Goal: Information Seeking & Learning: Find specific fact

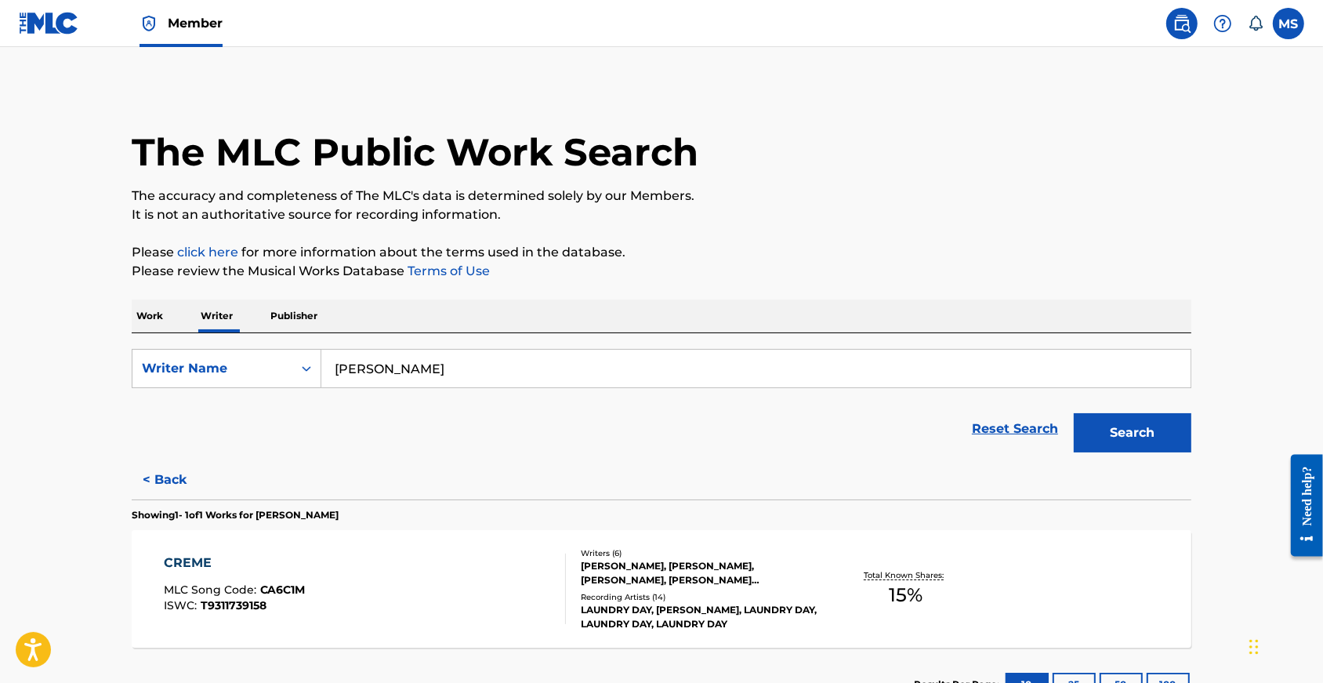
click at [63, 25] on img at bounding box center [49, 23] width 60 height 23
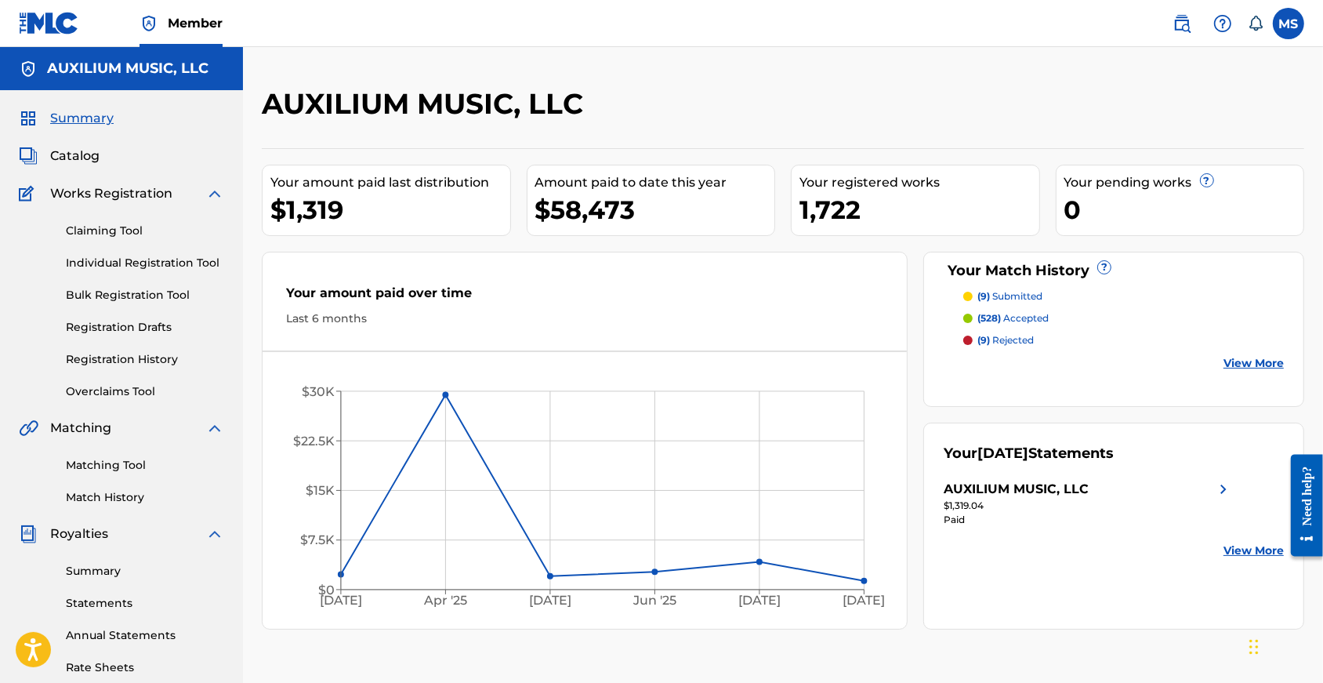
click at [1172, 25] on img at bounding box center [1181, 23] width 19 height 19
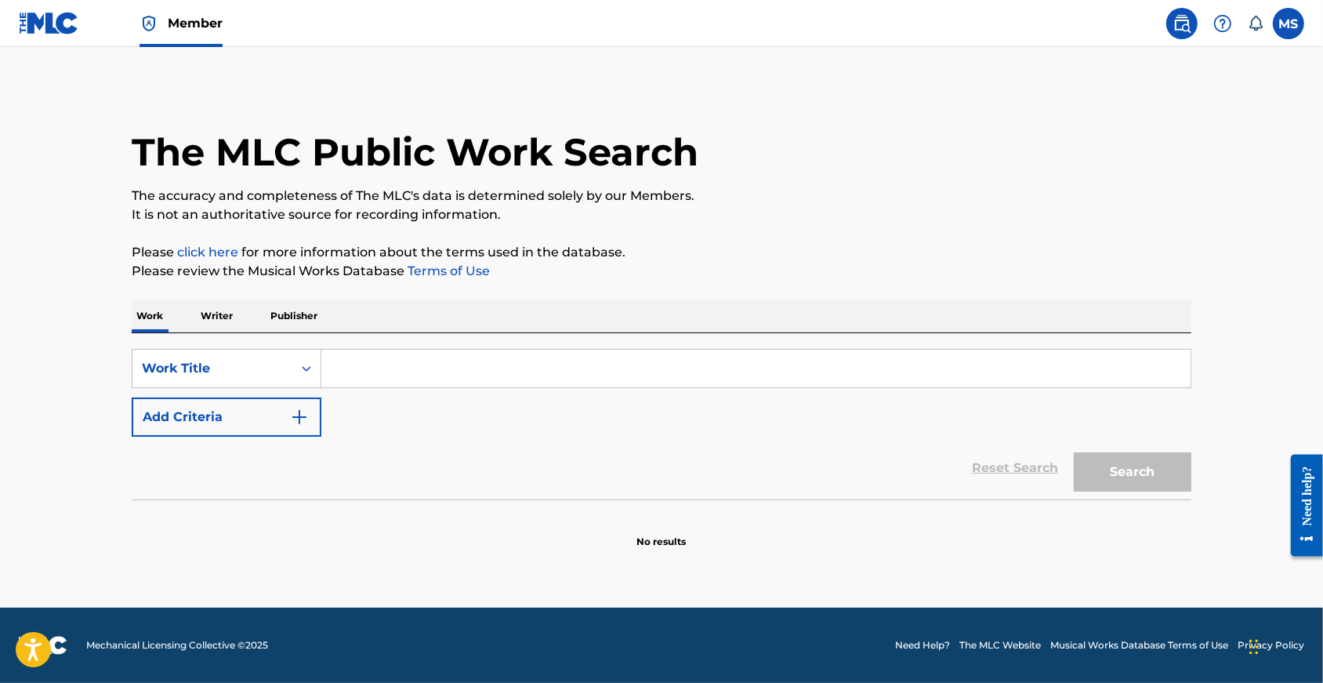
click at [266, 322] on p "Publisher" at bounding box center [294, 315] width 56 height 33
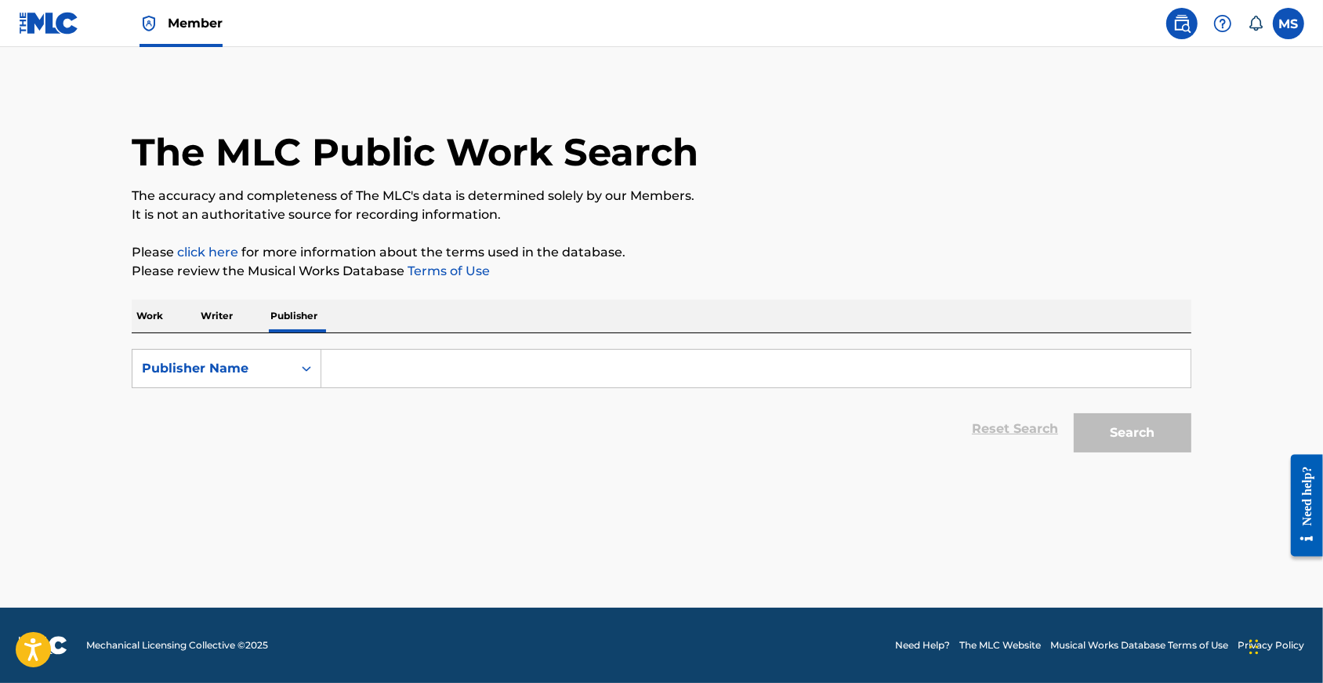
click at [359, 387] on input "Search Form" at bounding box center [755, 369] width 869 height 38
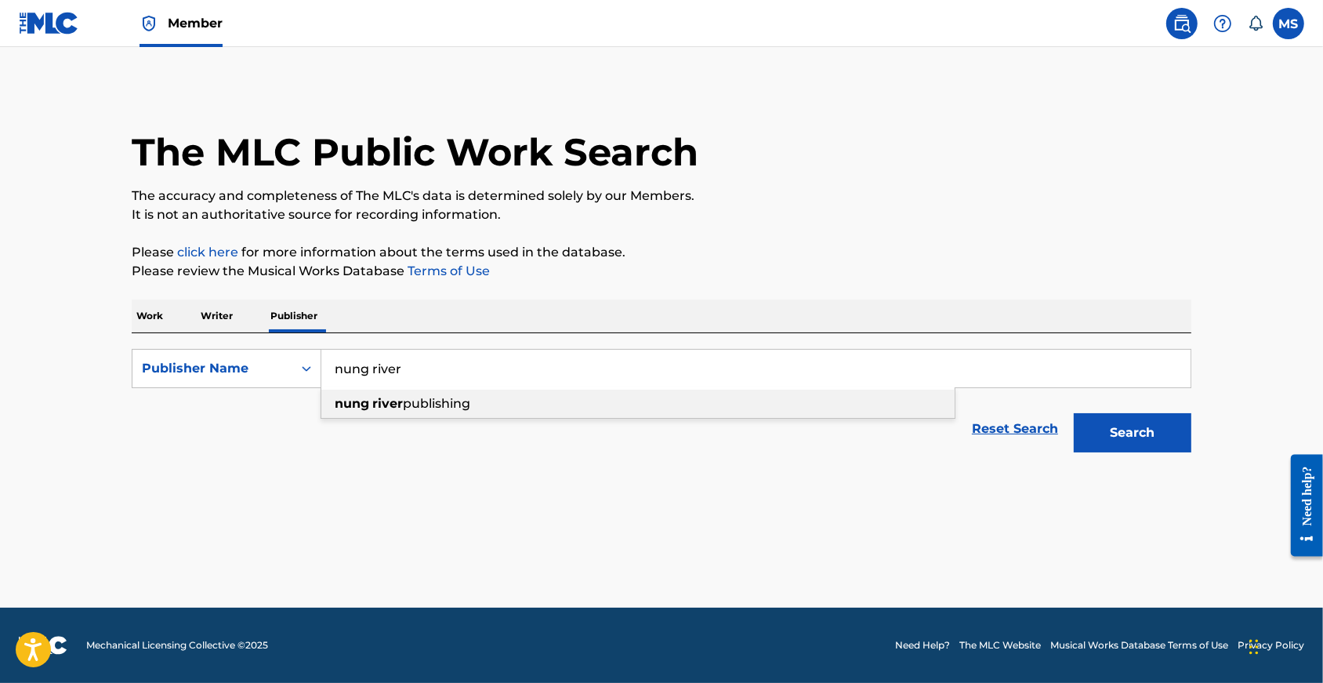
click at [372, 411] on strong "river" at bounding box center [387, 403] width 31 height 15
type input "nung river publishing"
click at [1158, 451] on button "Search" at bounding box center [1133, 432] width 118 height 39
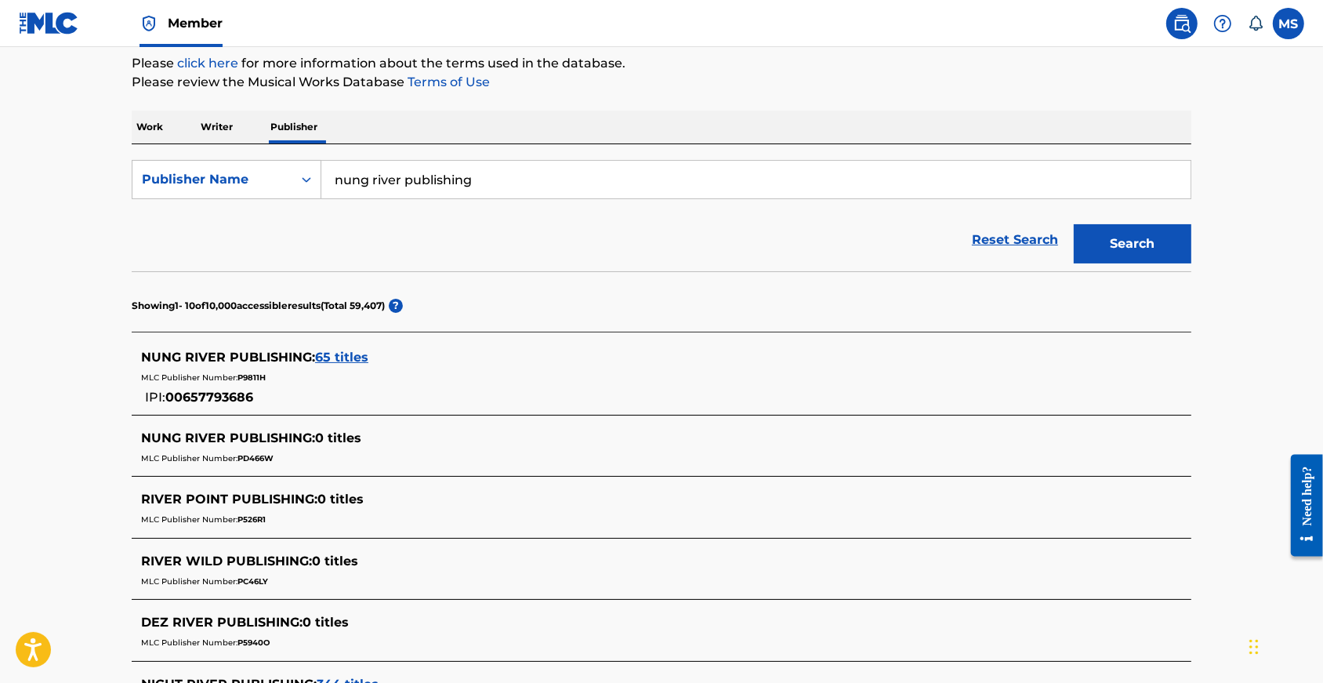
scroll to position [210, 0]
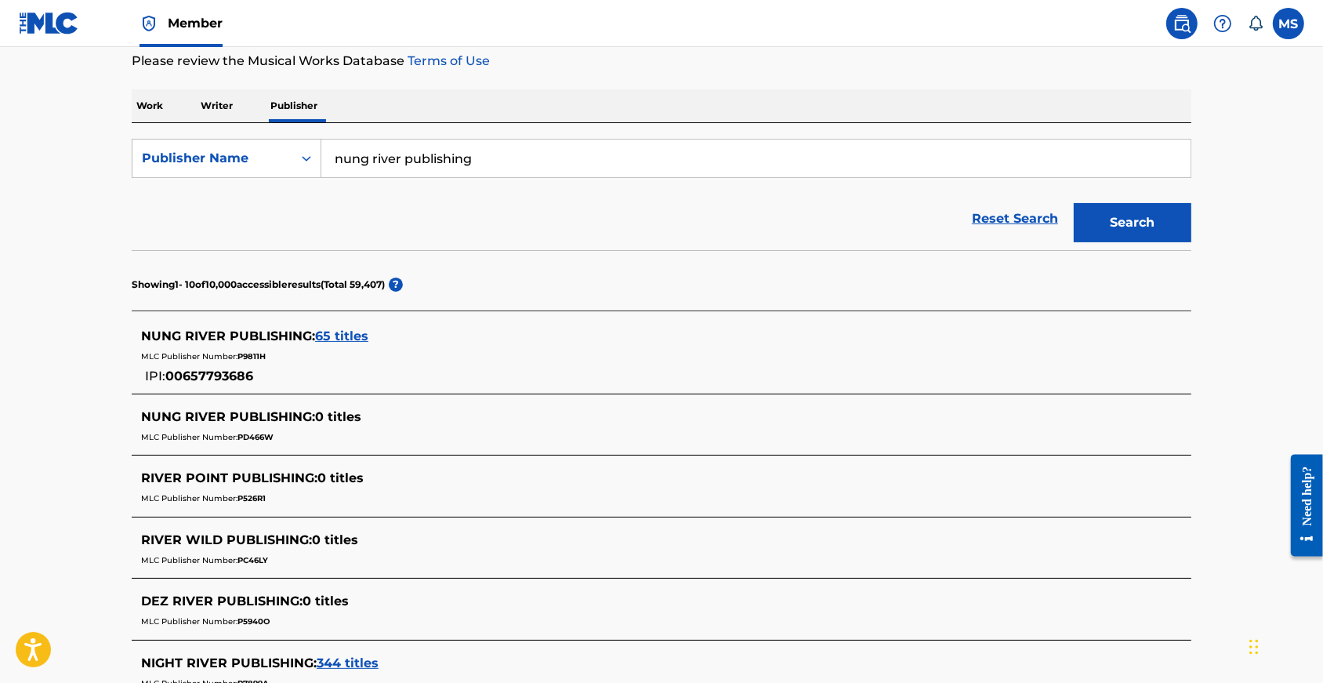
click at [305, 346] on div "NUNG RIVER PUBLISHING : 65 titles" at bounding box center [641, 336] width 1000 height 19
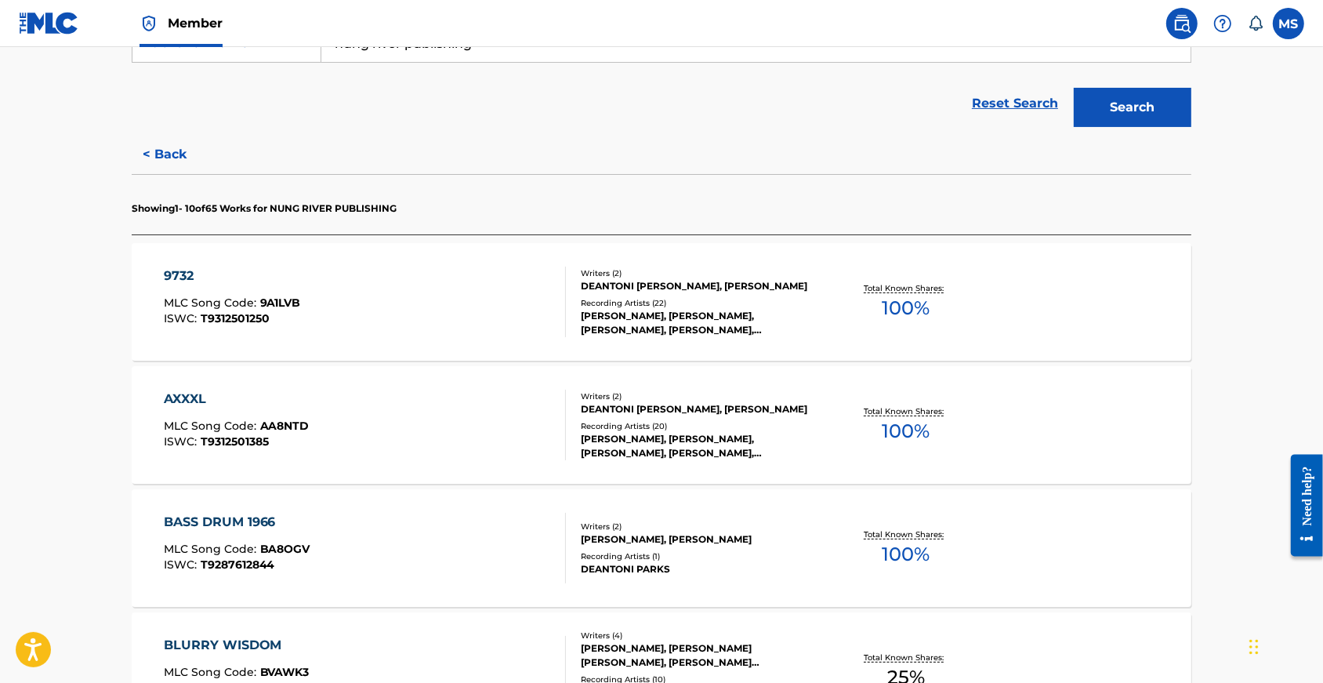
scroll to position [342, 0]
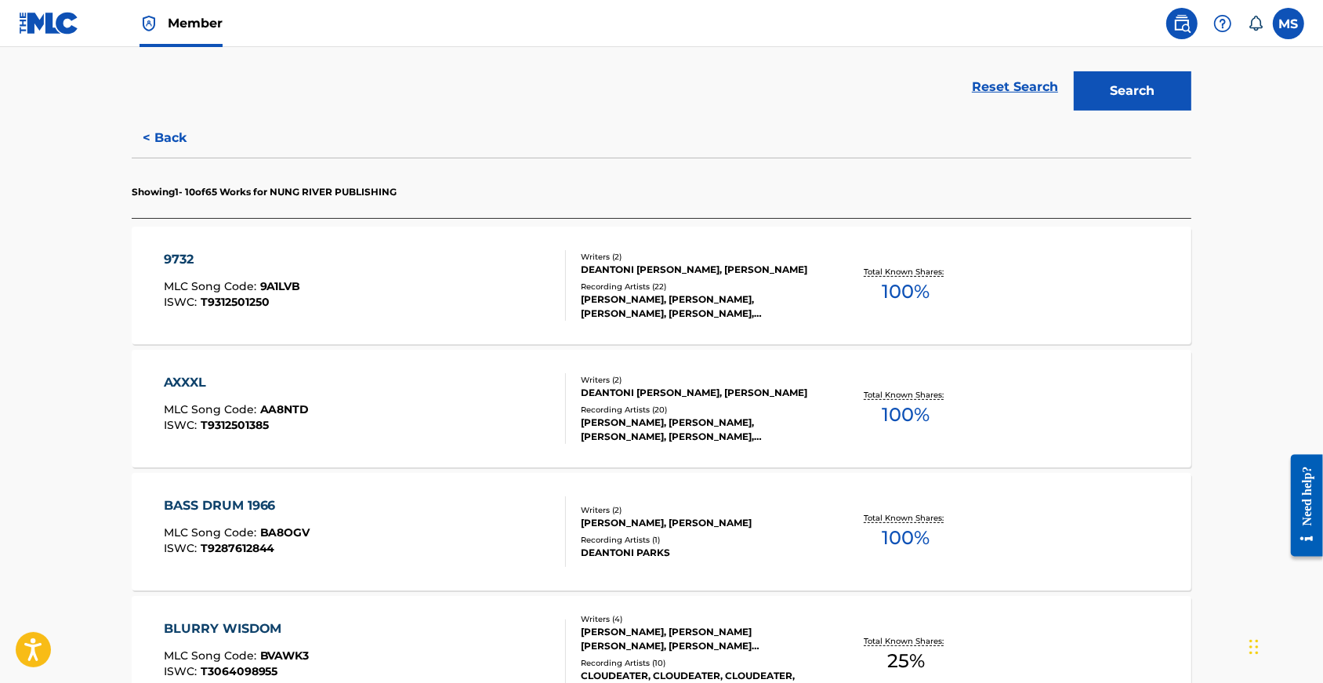
click at [164, 269] on div "9732" at bounding box center [232, 259] width 137 height 19
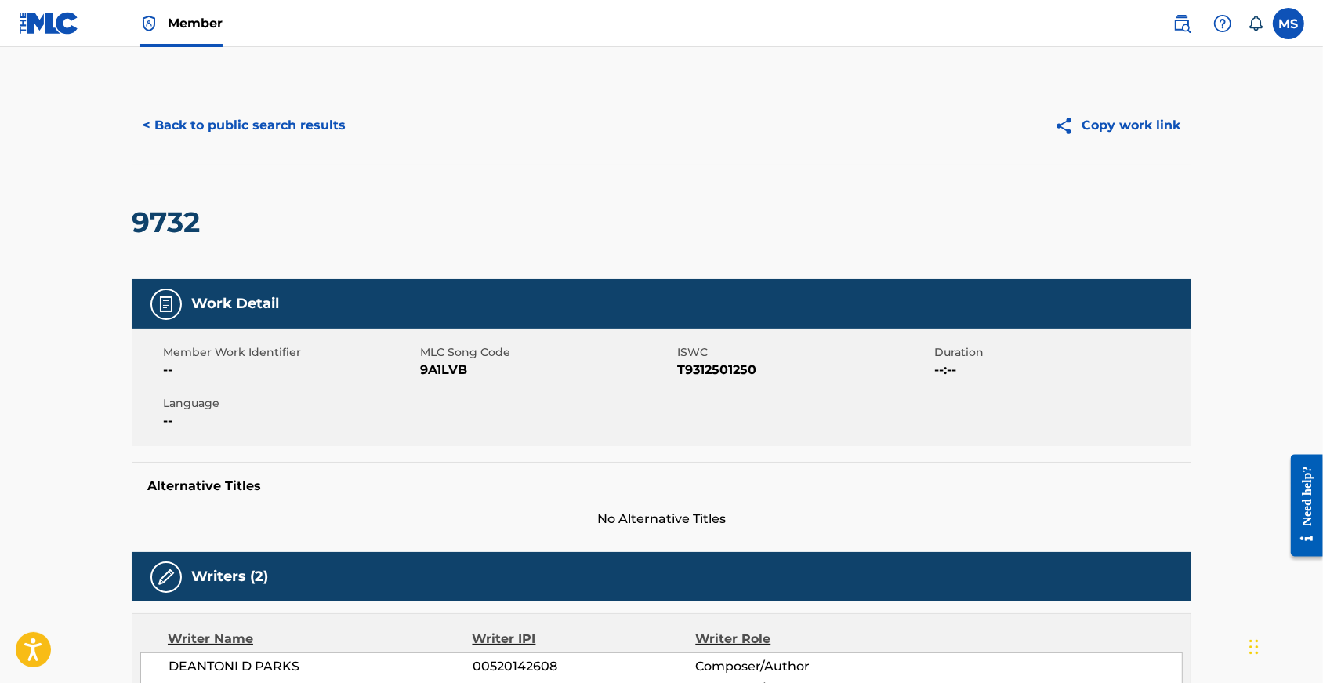
click at [154, 138] on button "< Back to public search results" at bounding box center [244, 125] width 225 height 39
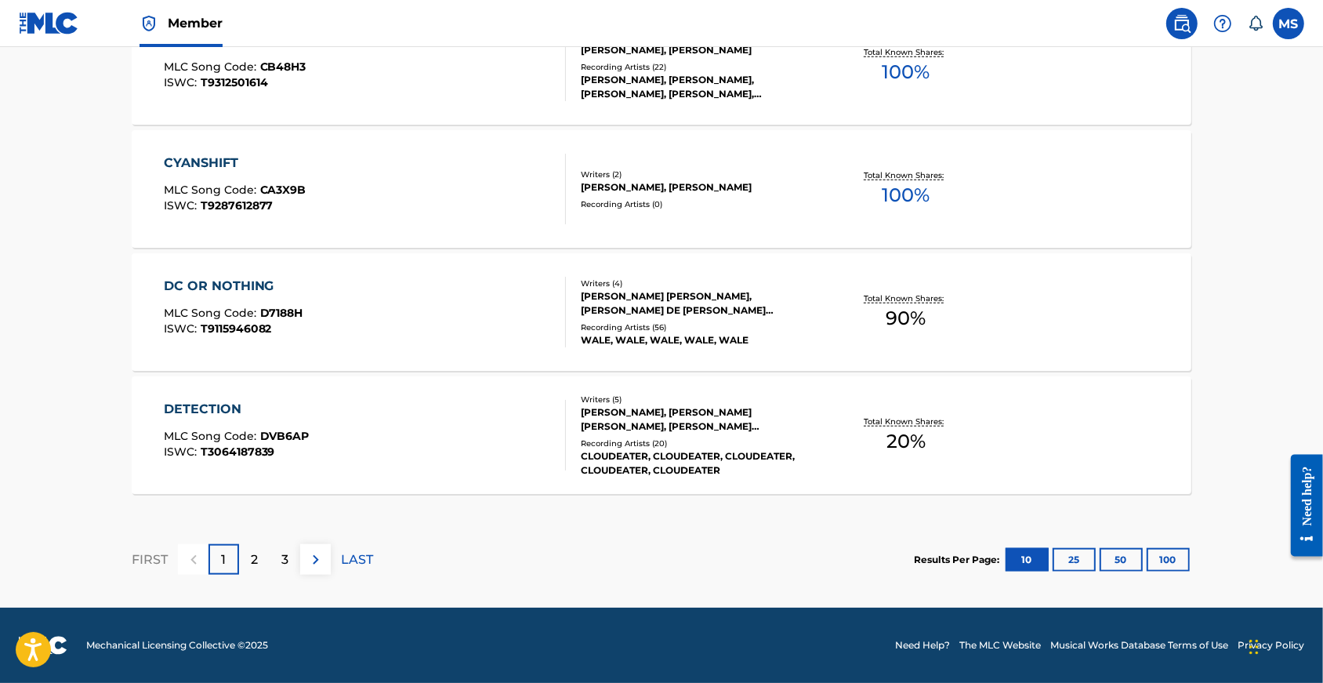
click at [1190, 548] on button "100" at bounding box center [1168, 560] width 43 height 24
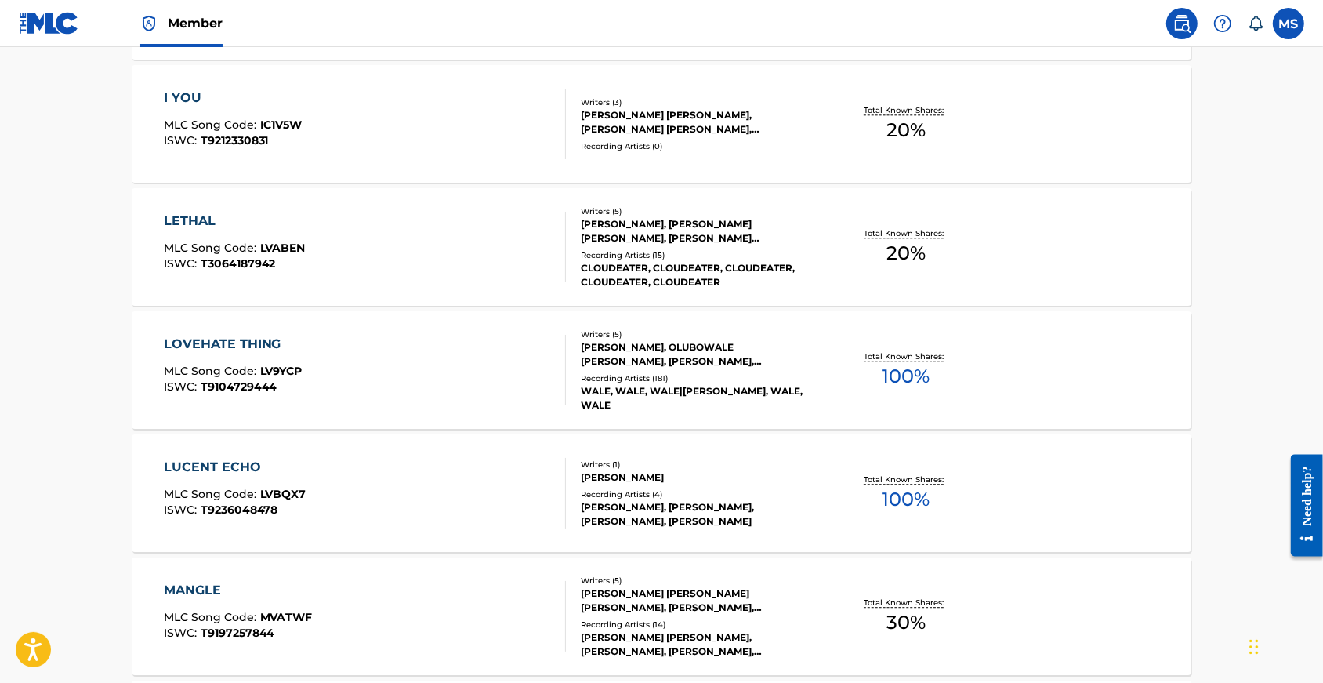
scroll to position [3708, 0]
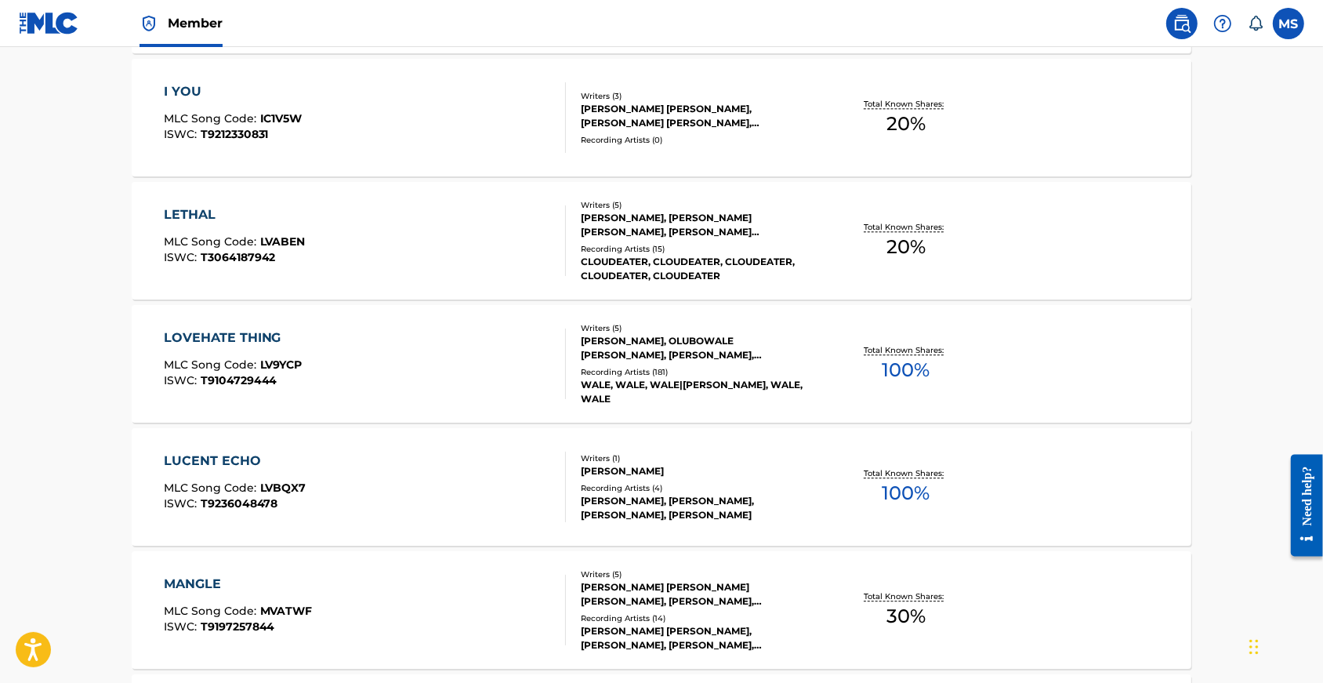
click at [230, 347] on div "LOVEHATE THING" at bounding box center [233, 337] width 139 height 19
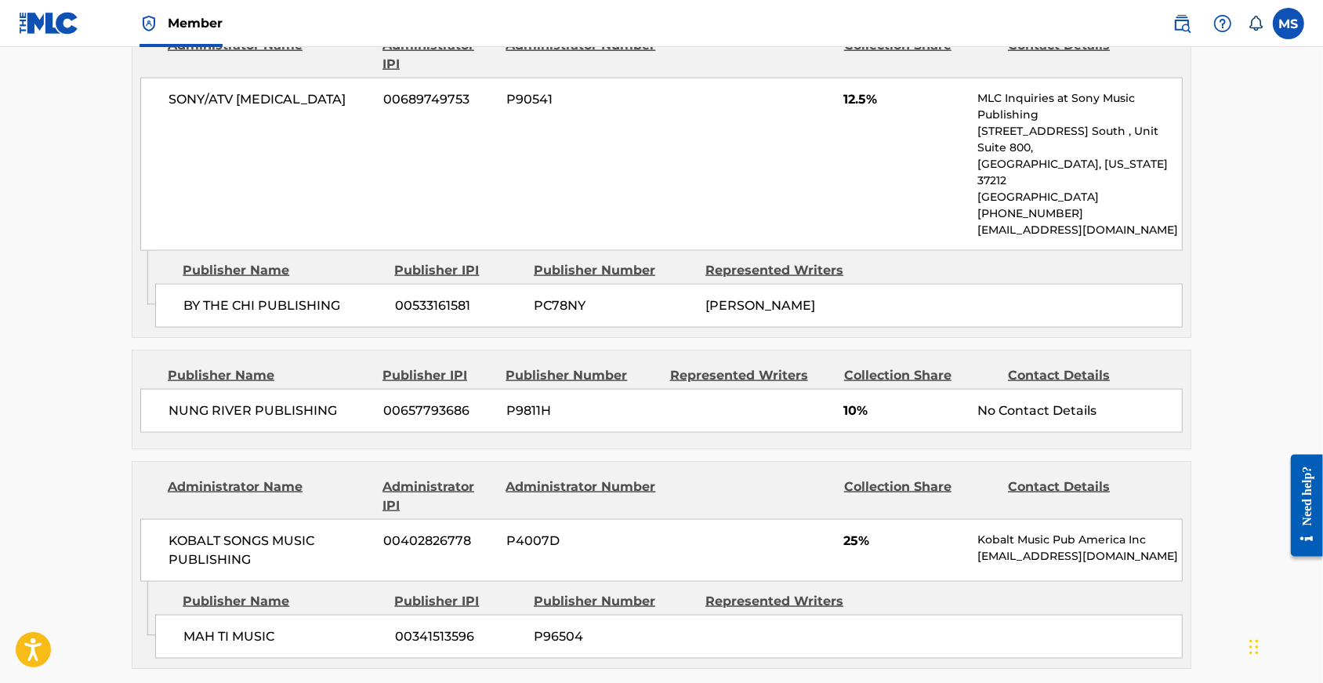
scroll to position [1972, 0]
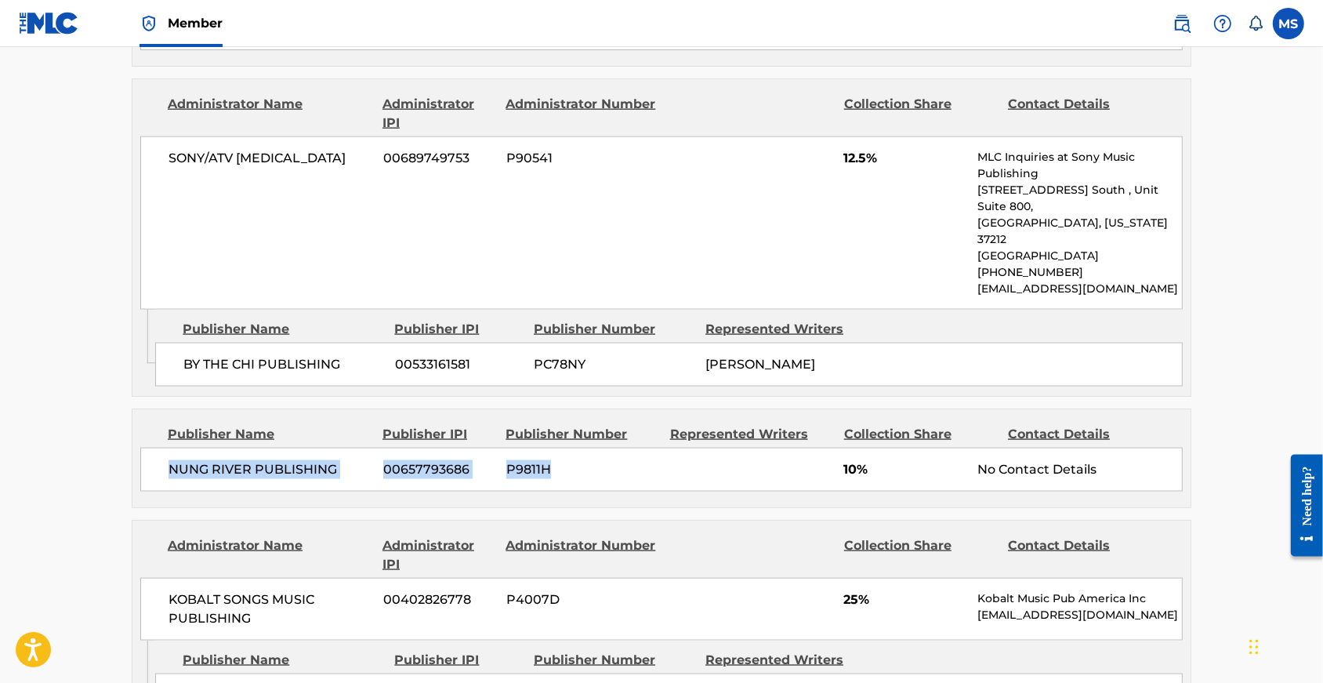
drag, startPoint x: 135, startPoint y: 310, endPoint x: 567, endPoint y: 311, distance: 431.8
click at [567, 447] on div "NUNG RIVER PUBLISHING [PHONE_NUMBER] P9811H 10% No Contact Details" at bounding box center [661, 469] width 1042 height 44
click at [567, 460] on span "P9811H" at bounding box center [582, 469] width 152 height 19
drag, startPoint x: 137, startPoint y: 315, endPoint x: 1167, endPoint y: 312, distance: 1029.8
click at [1167, 447] on div "NUNG RIVER PUBLISHING [PHONE_NUMBER] P9811H 10% No Contact Details" at bounding box center [661, 469] width 1042 height 44
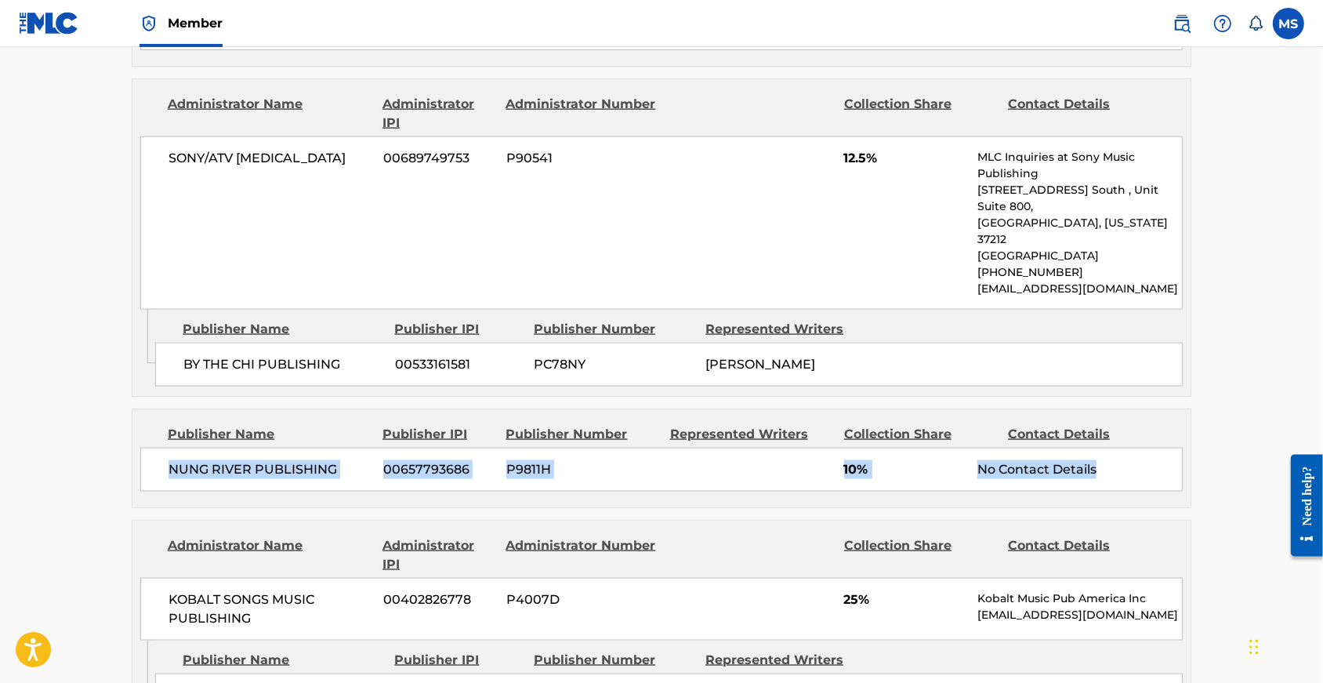
click at [1167, 460] on div "No Contact Details" at bounding box center [1079, 469] width 205 height 19
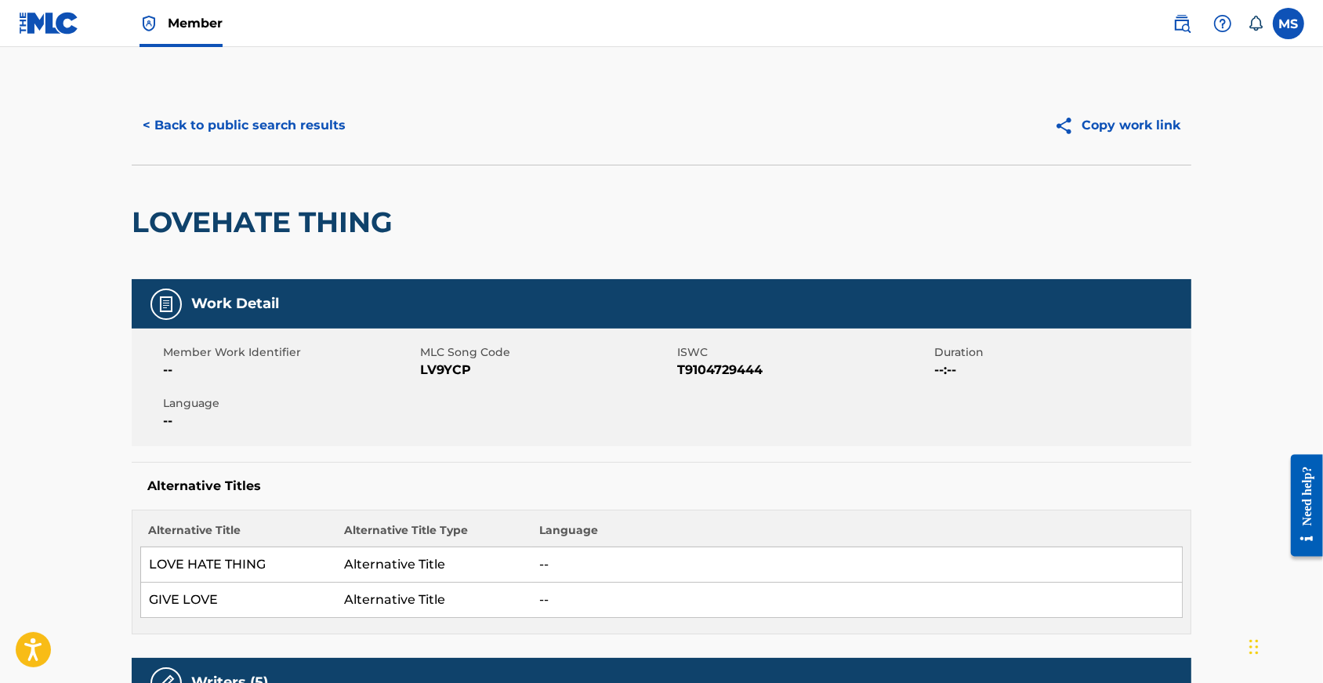
scroll to position [0, 0]
click at [147, 131] on button "< Back to public search results" at bounding box center [244, 125] width 225 height 39
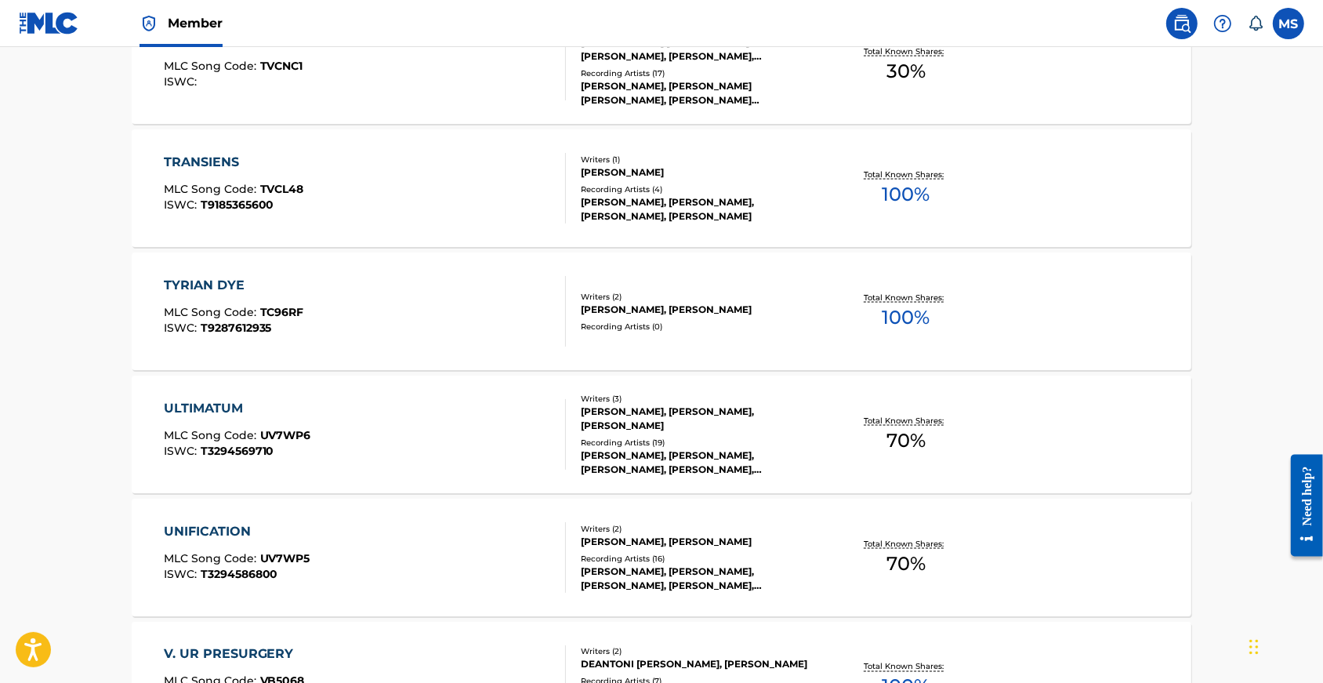
scroll to position [8089, 0]
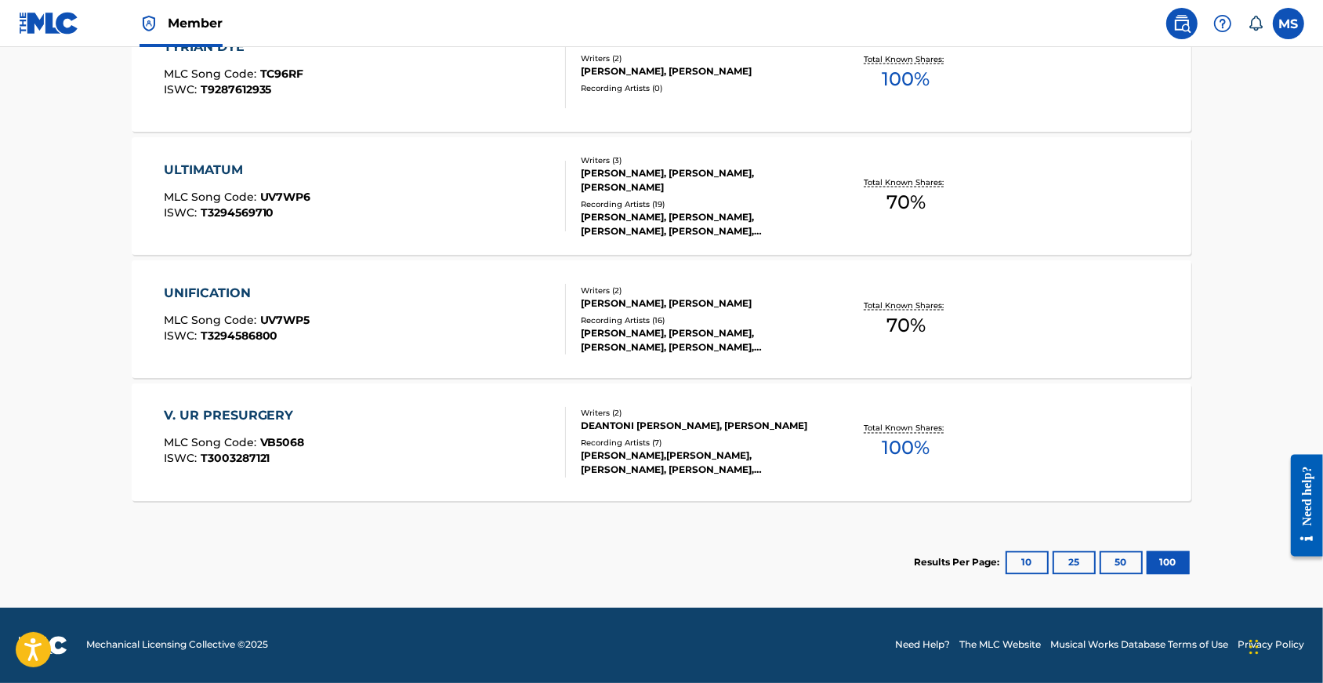
click at [168, 284] on div "UNIFICATION" at bounding box center [237, 293] width 147 height 19
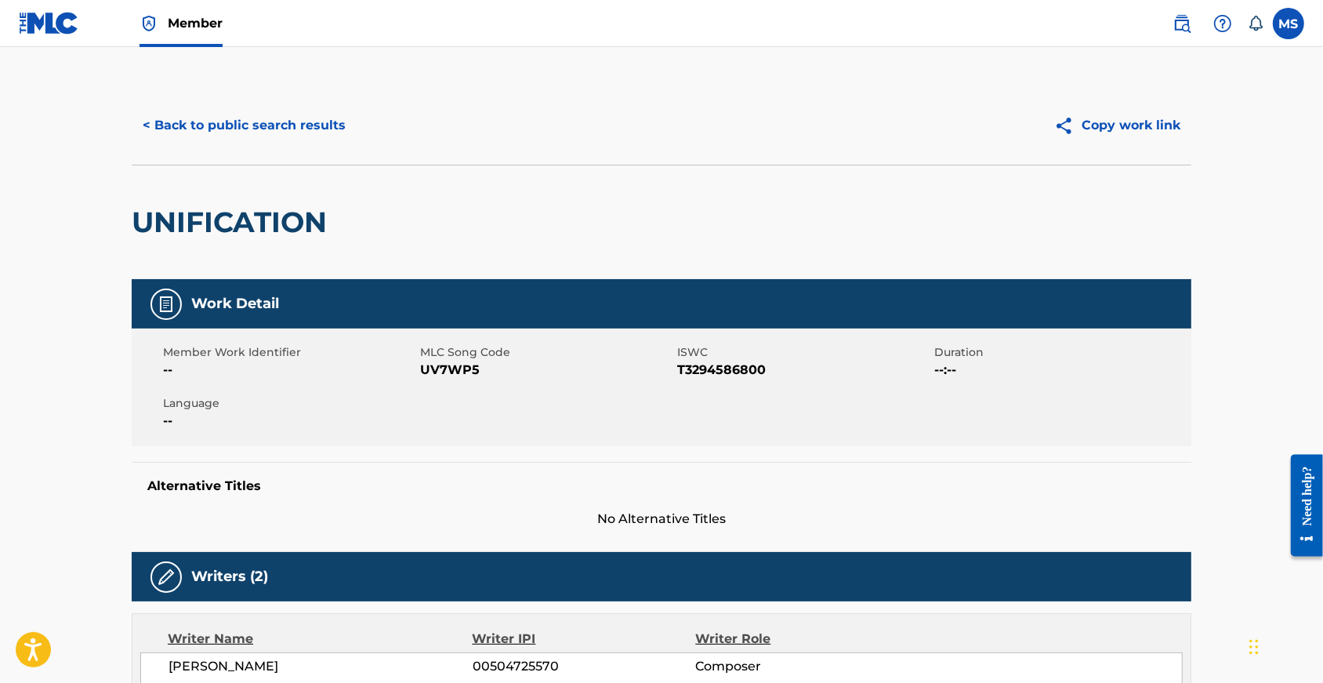
click at [165, 129] on button "< Back to public search results" at bounding box center [244, 125] width 225 height 39
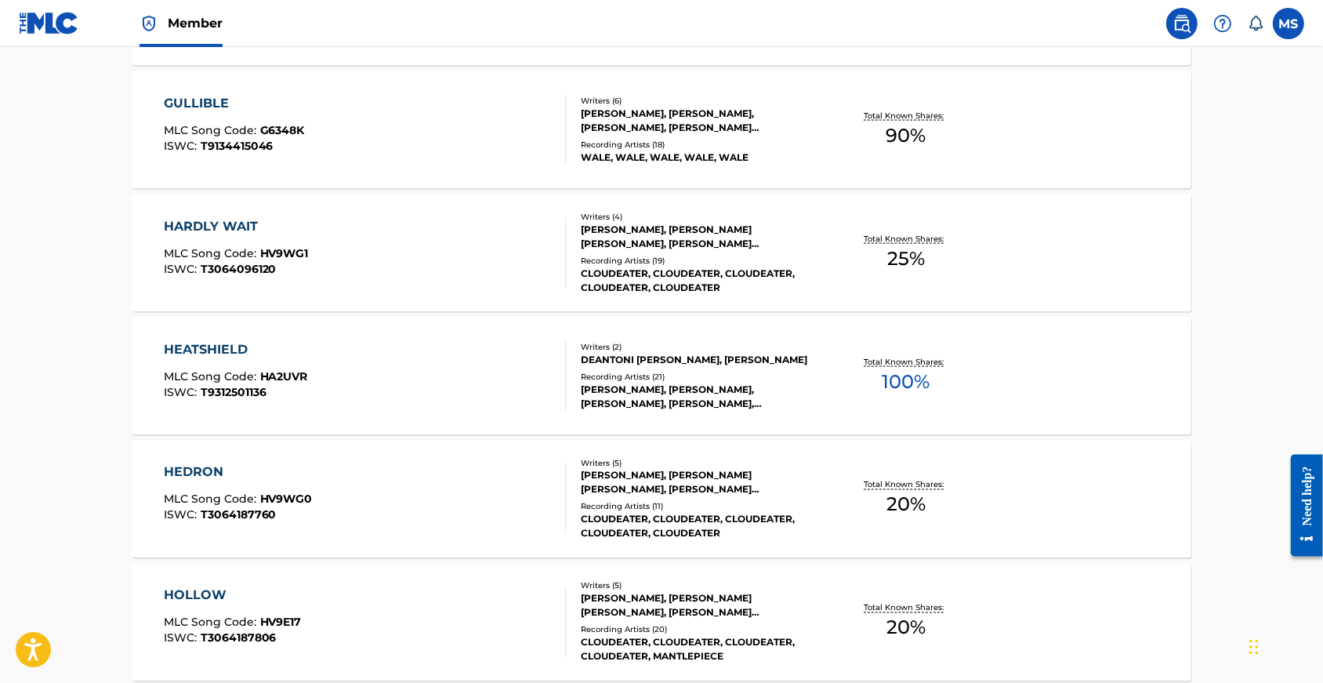
scroll to position [2354, 0]
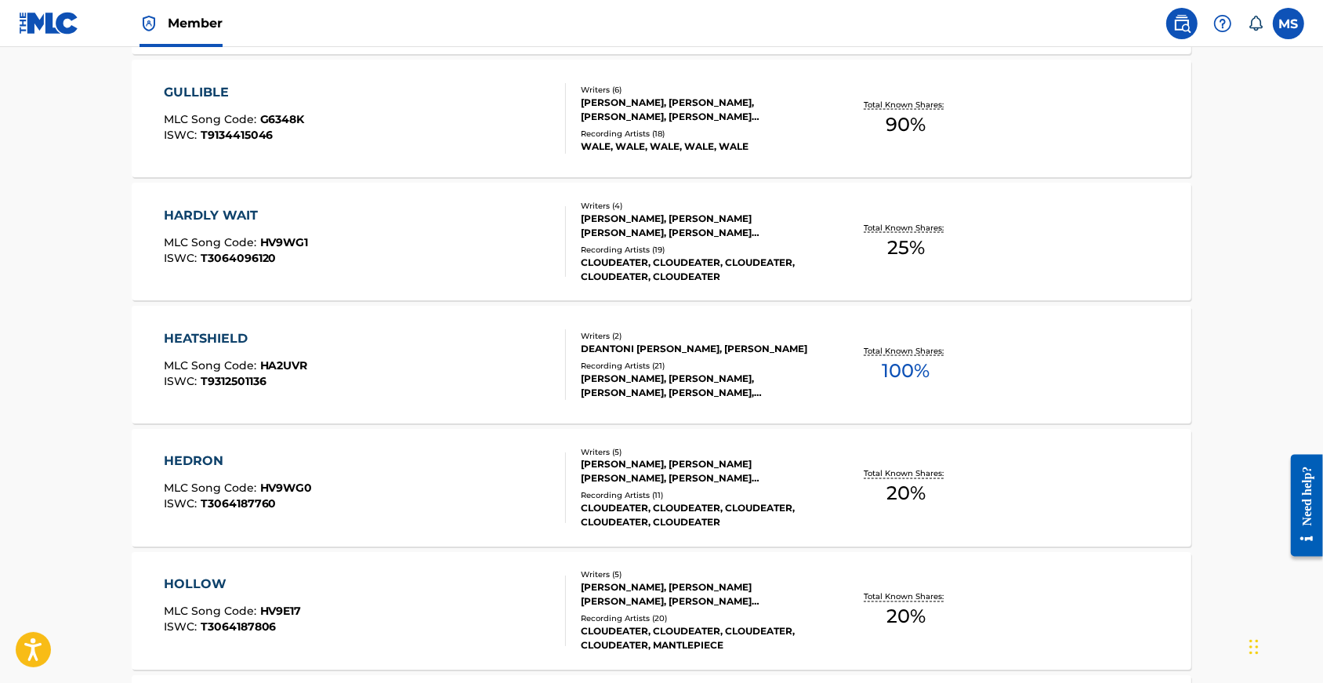
click at [192, 225] on div "HARDLY WAIT" at bounding box center [236, 215] width 145 height 19
